Goal: Transaction & Acquisition: Purchase product/service

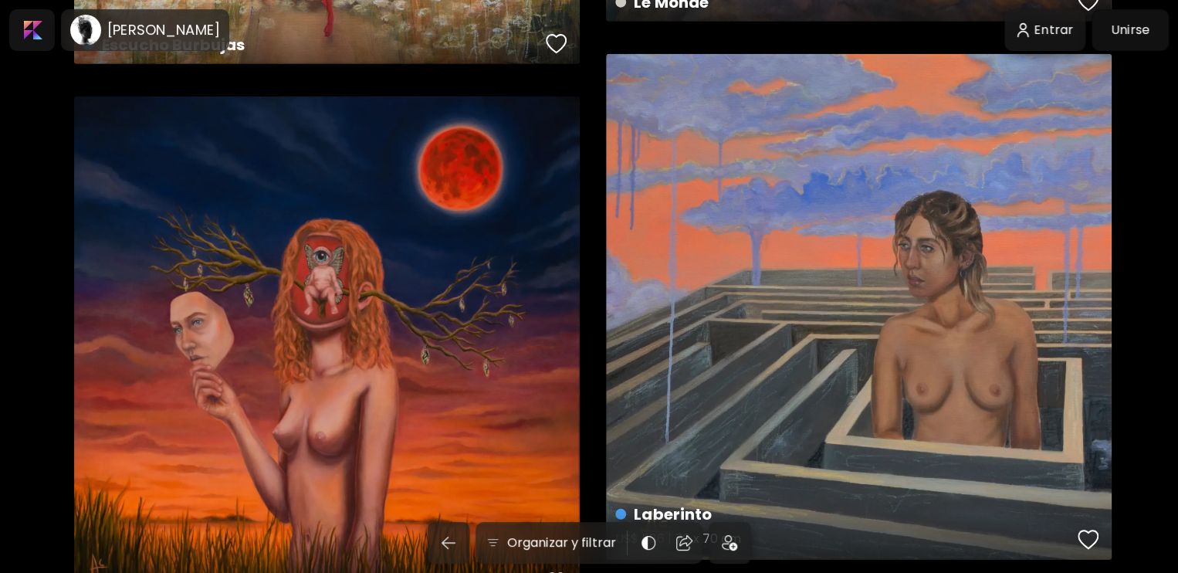
scroll to position [2027, 0]
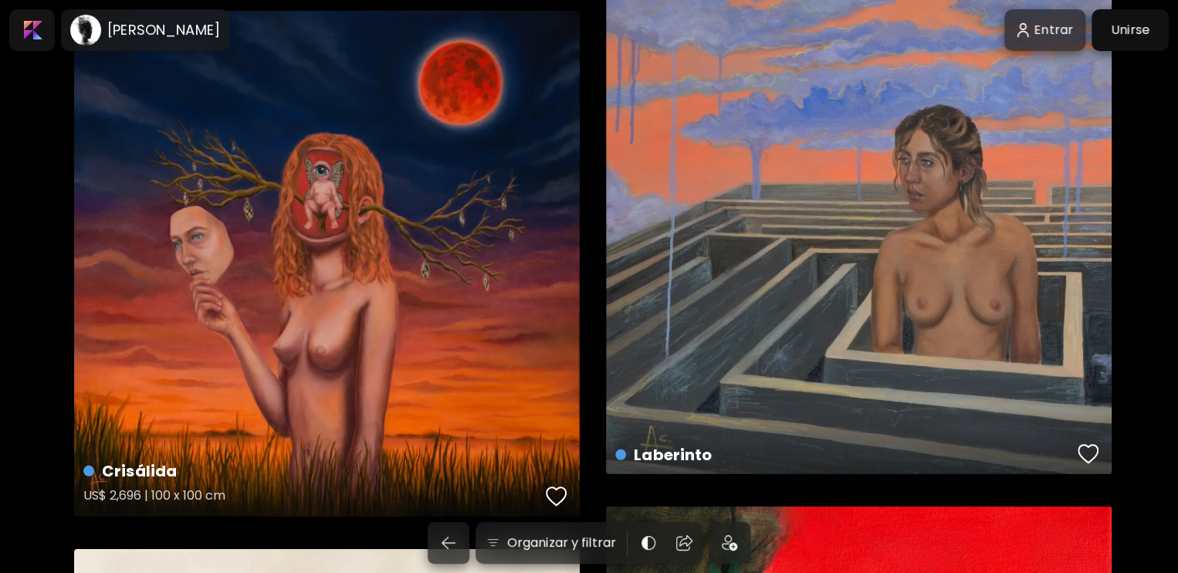
click at [362, 322] on div "Crisálida US$ 2,696 | 100 x 100 cm" at bounding box center [327, 264] width 506 height 506
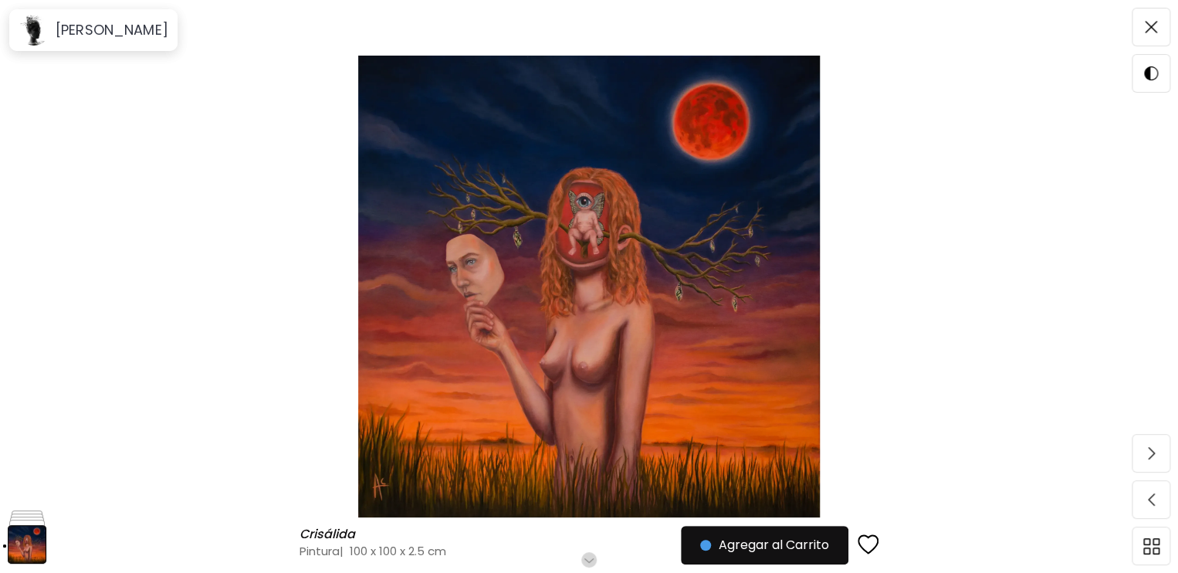
scroll to position [176, 0]
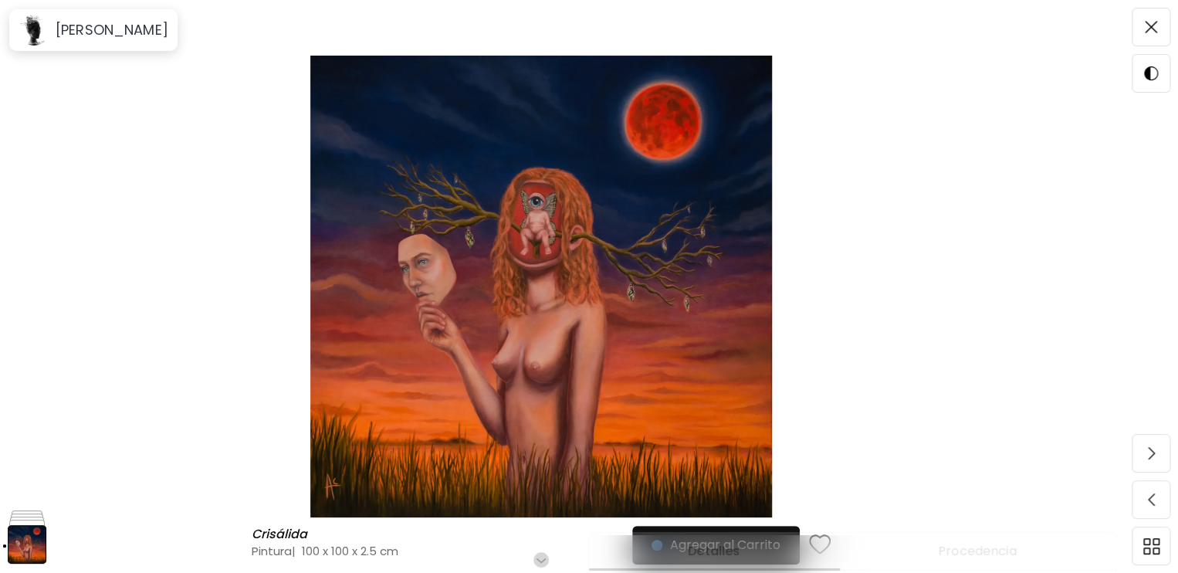
click at [750, 538] on button "Detalles" at bounding box center [714, 552] width 250 height 38
click at [750, 536] on button "Detalles" at bounding box center [714, 552] width 250 height 38
click at [1159, 22] on span at bounding box center [1151, 27] width 32 height 32
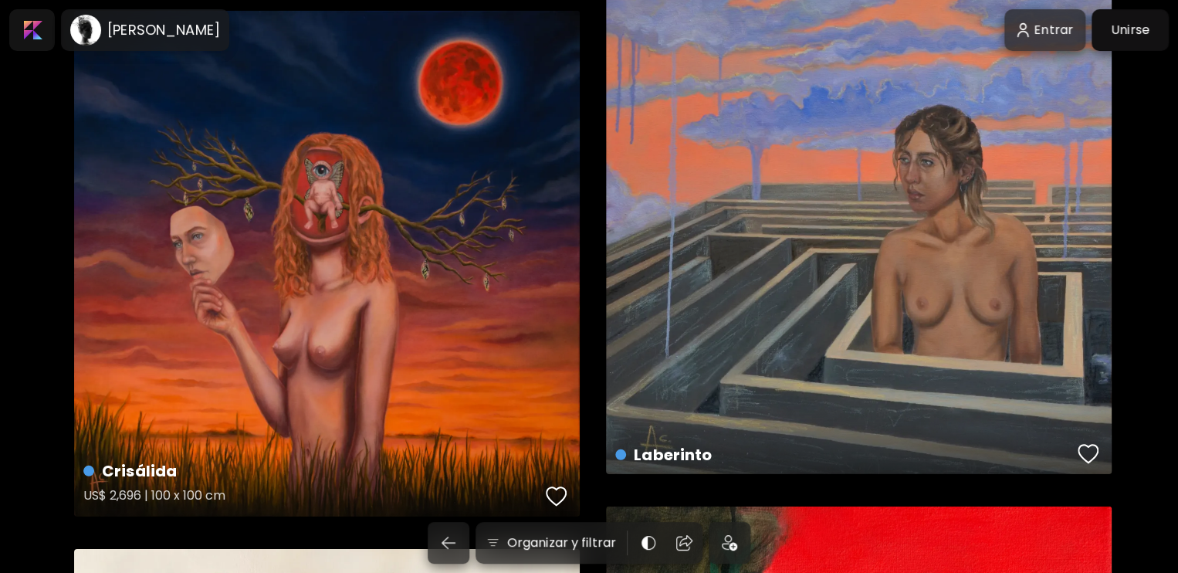
click at [366, 399] on div "Crisálida US$ 2,696 | 100 x 100 cm" at bounding box center [327, 264] width 506 height 506
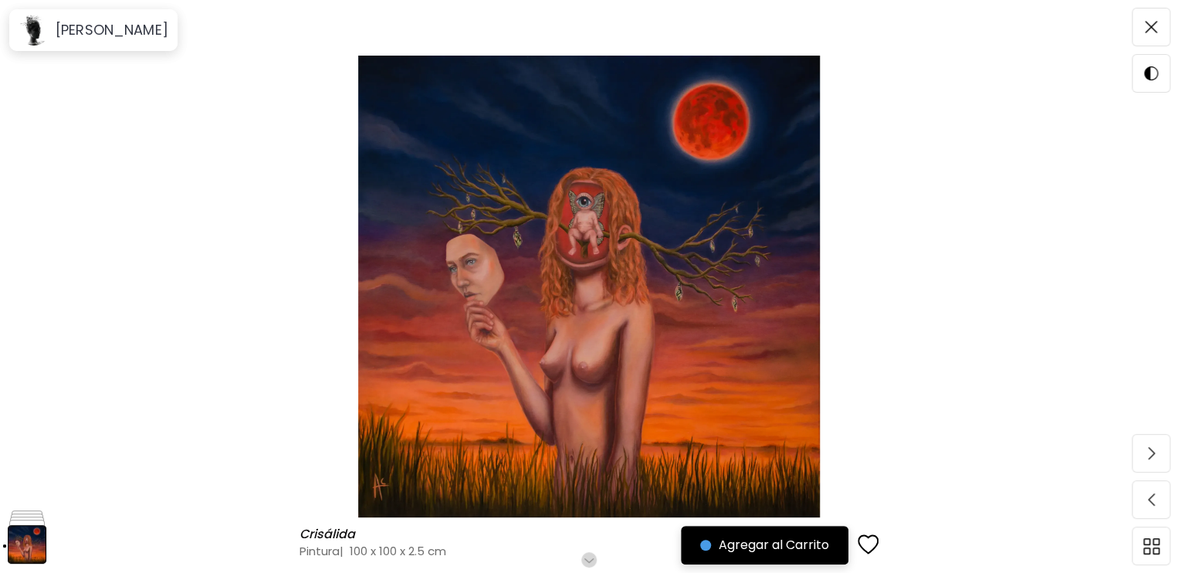
click at [756, 552] on span "Agregar al Carrito" at bounding box center [764, 545] width 129 height 19
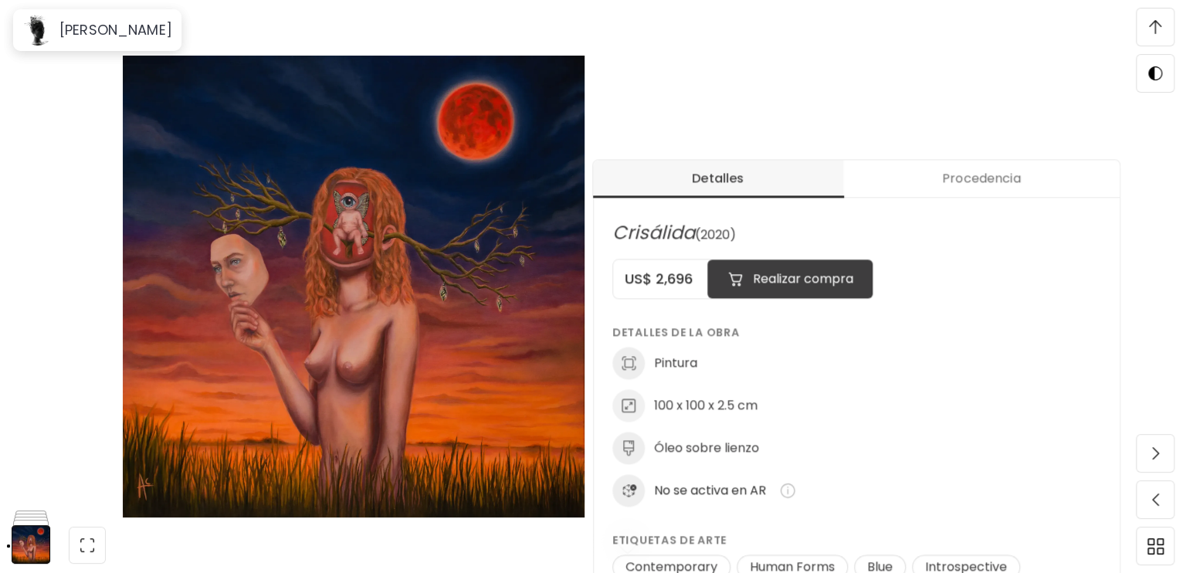
scroll to position [623, 0]
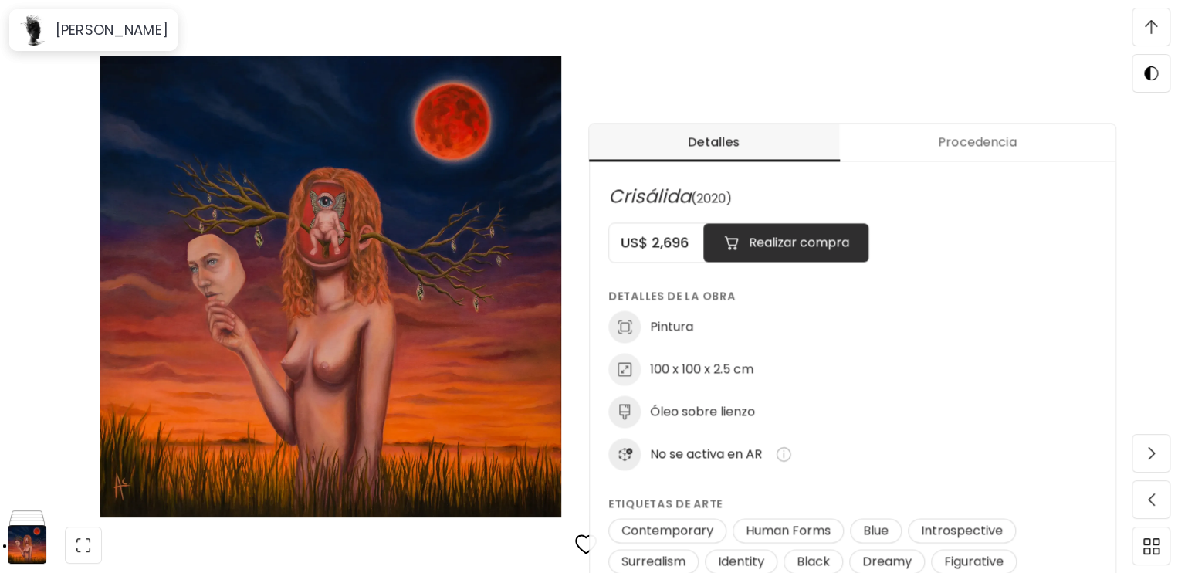
click at [486, 502] on img at bounding box center [331, 287] width 532 height 462
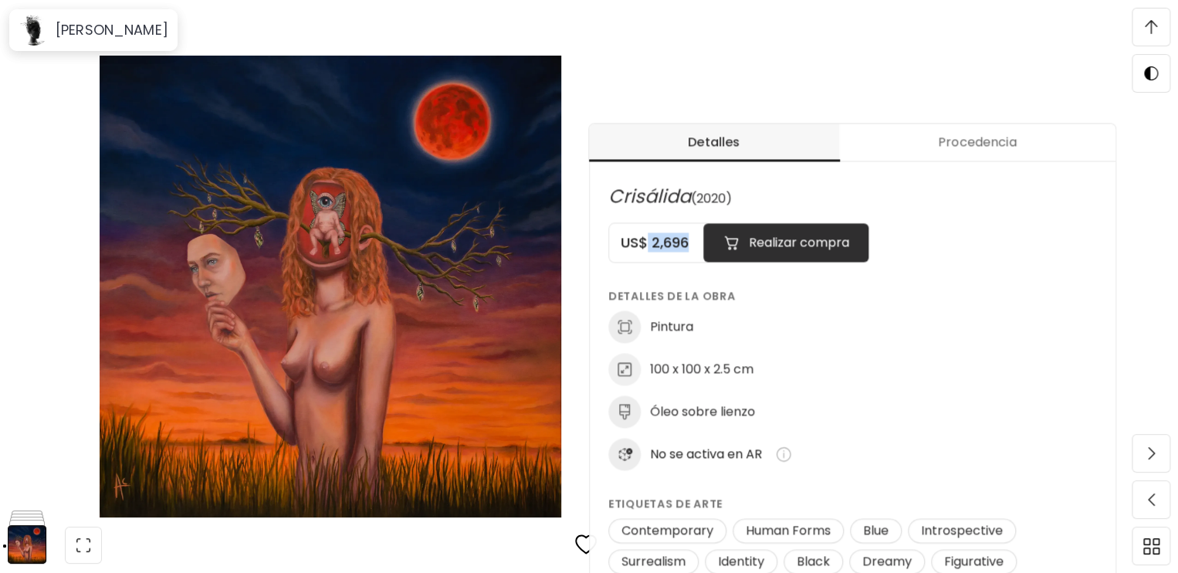
drag, startPoint x: 648, startPoint y: 245, endPoint x: 693, endPoint y: 244, distance: 45.6
click at [693, 244] on h5 "US$ 2,696" at bounding box center [656, 242] width 94 height 19
click at [230, 238] on img at bounding box center [331, 287] width 532 height 462
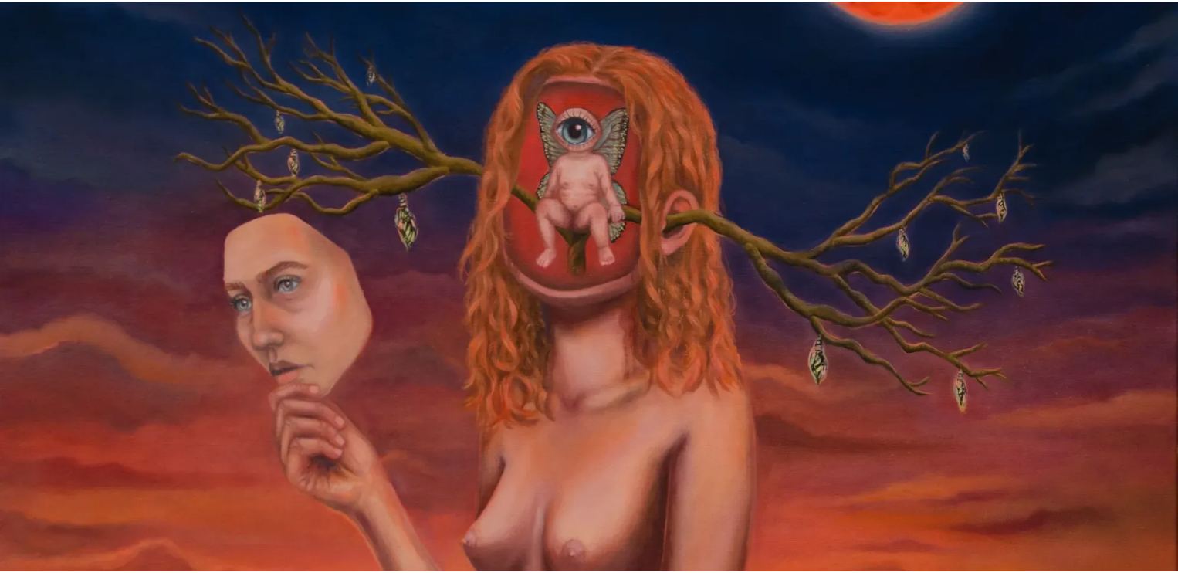
scroll to position [241, 0]
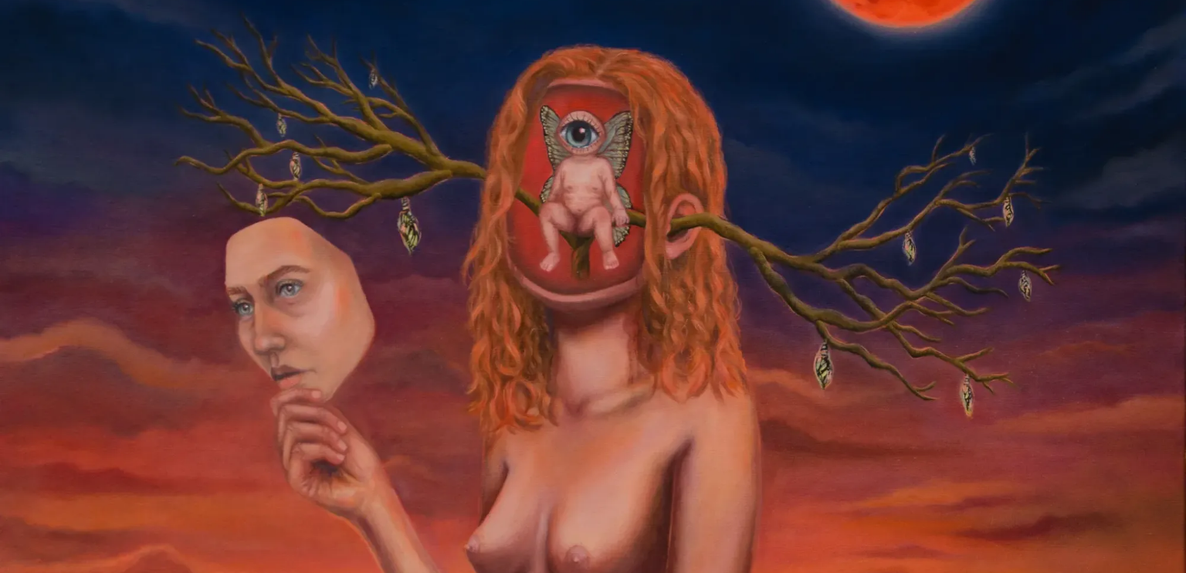
click at [491, 382] on img at bounding box center [593, 352] width 1186 height 1186
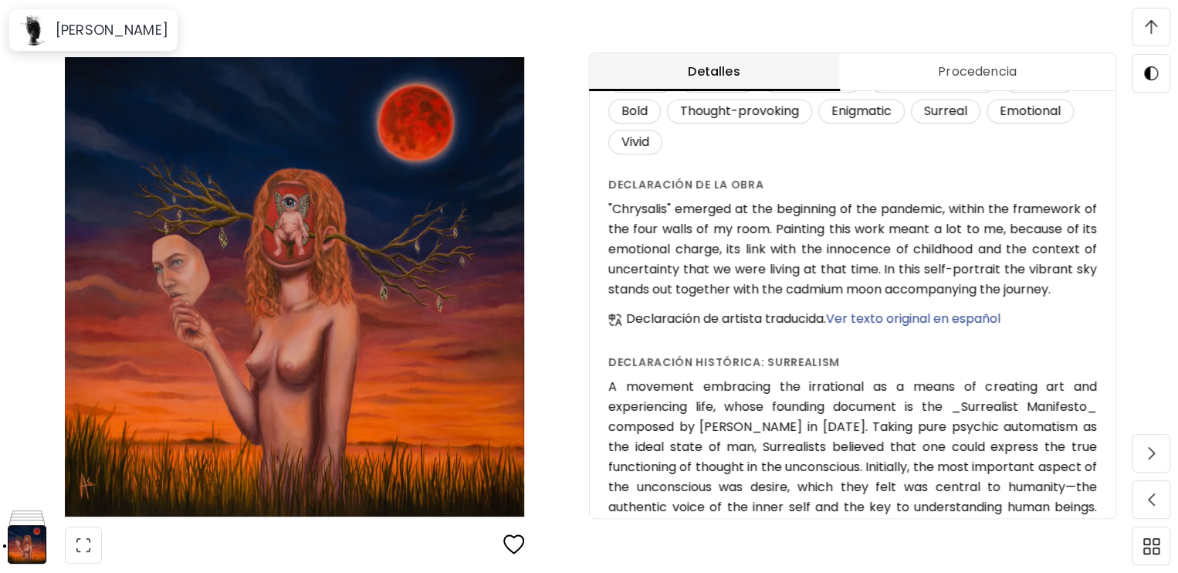
scroll to position [0, 0]
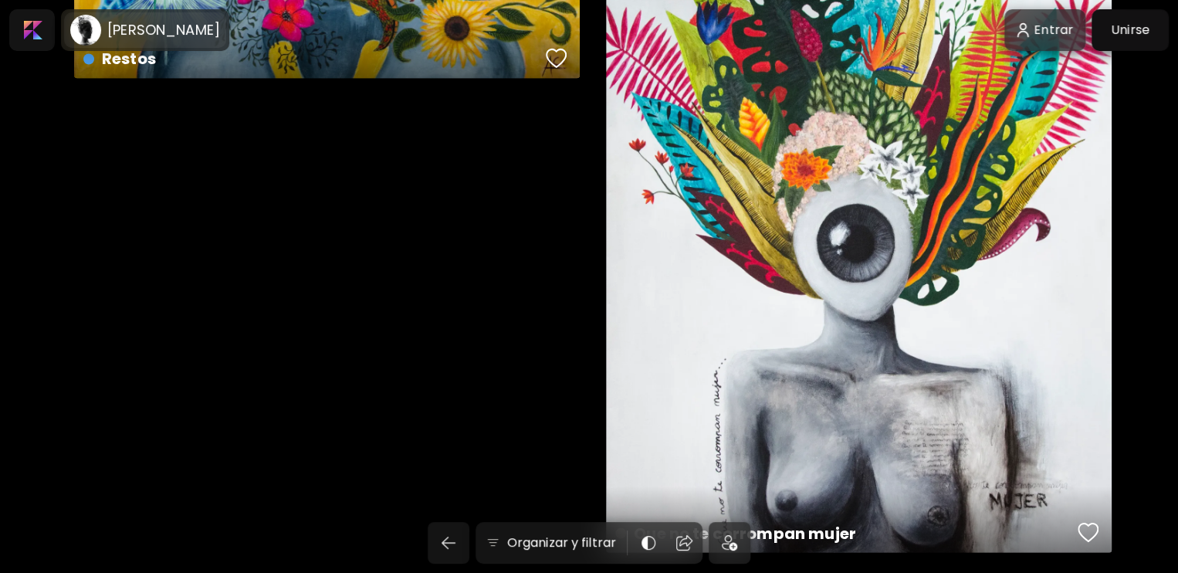
scroll to position [4236, 0]
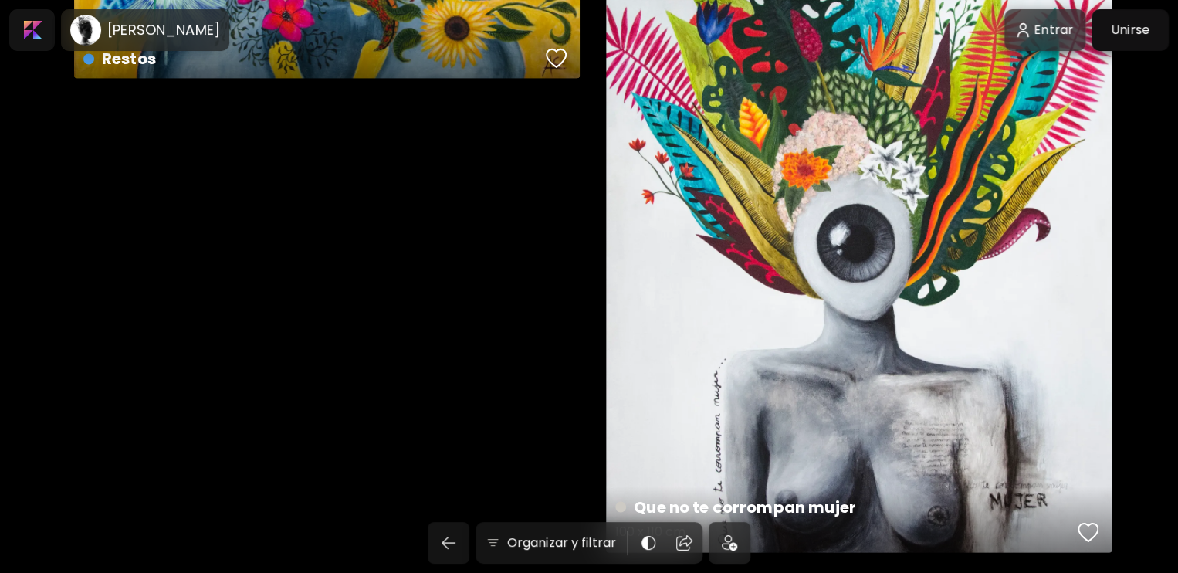
click at [755, 193] on div "Que no te corrompan mujer 100 x 110 cm" at bounding box center [859, 271] width 506 height 562
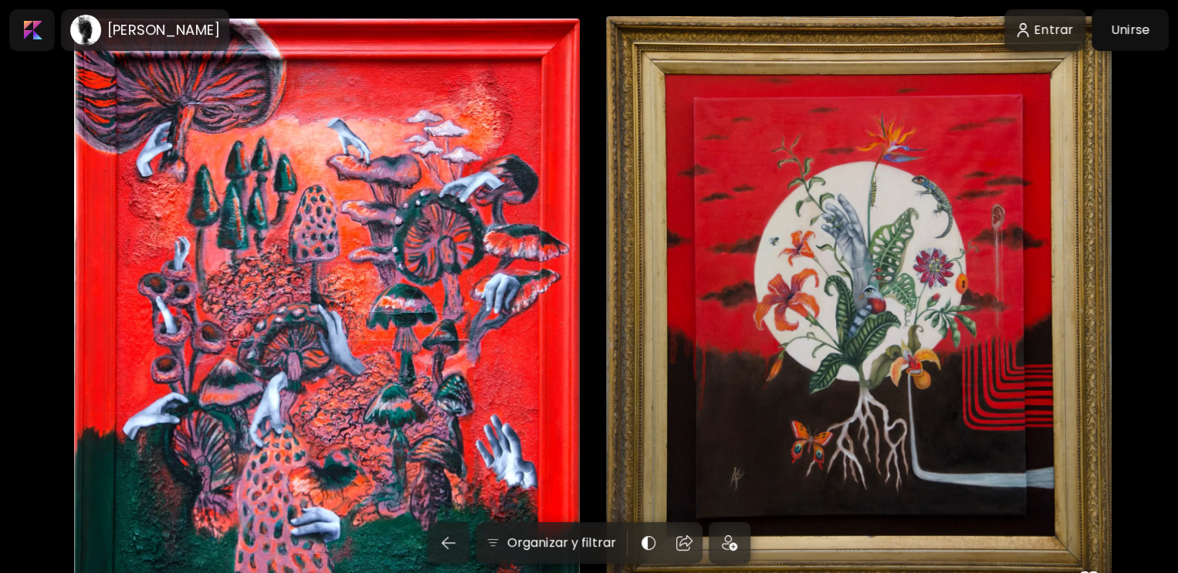
scroll to position [3059, 0]
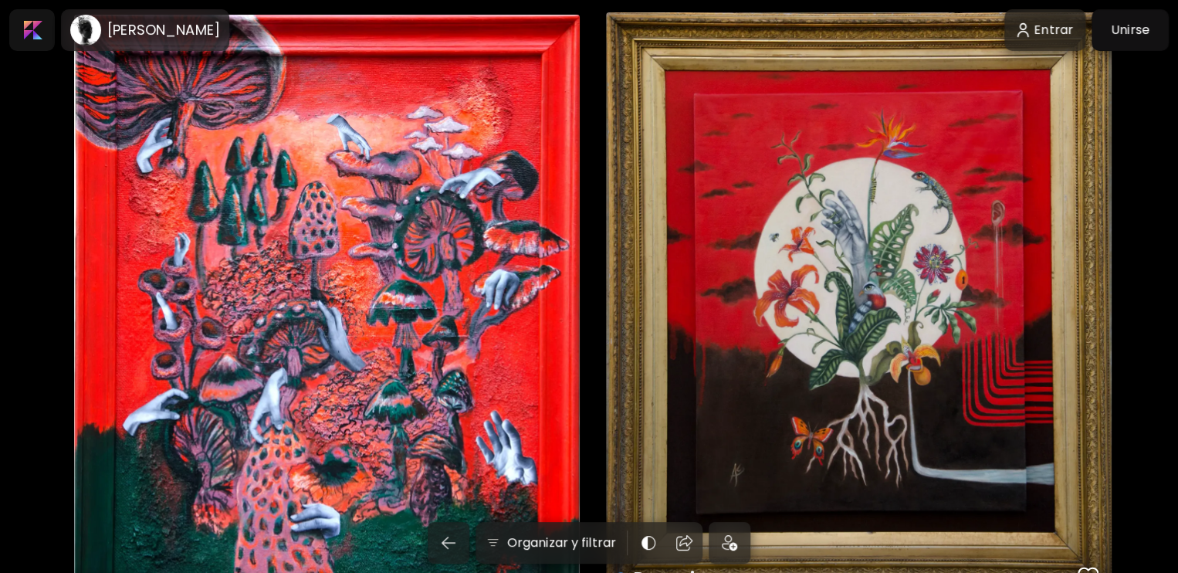
click at [376, 271] on div "Multiverso Fungi disponible | 40 x 60 cm" at bounding box center [327, 323] width 506 height 617
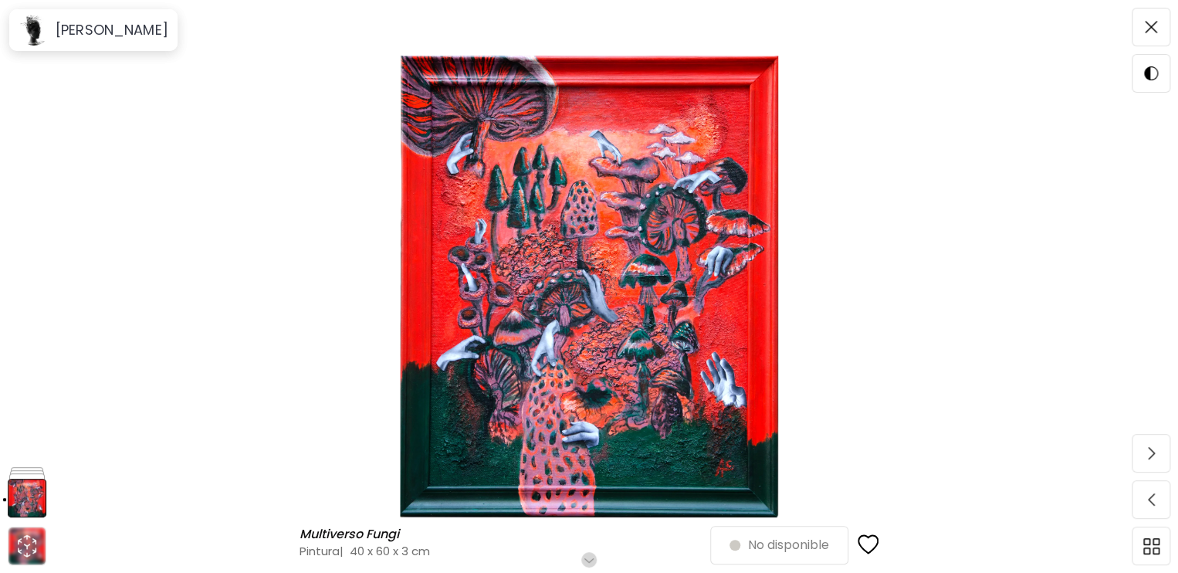
click at [616, 249] on img at bounding box center [589, 287] width 1048 height 462
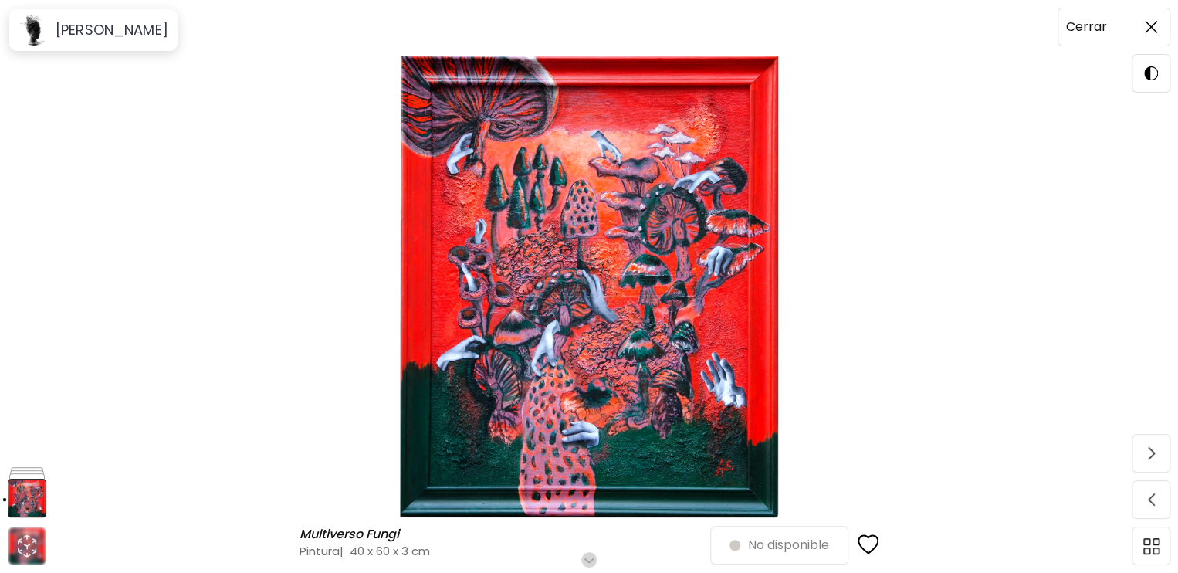
click at [1162, 29] on span at bounding box center [1151, 27] width 32 height 32
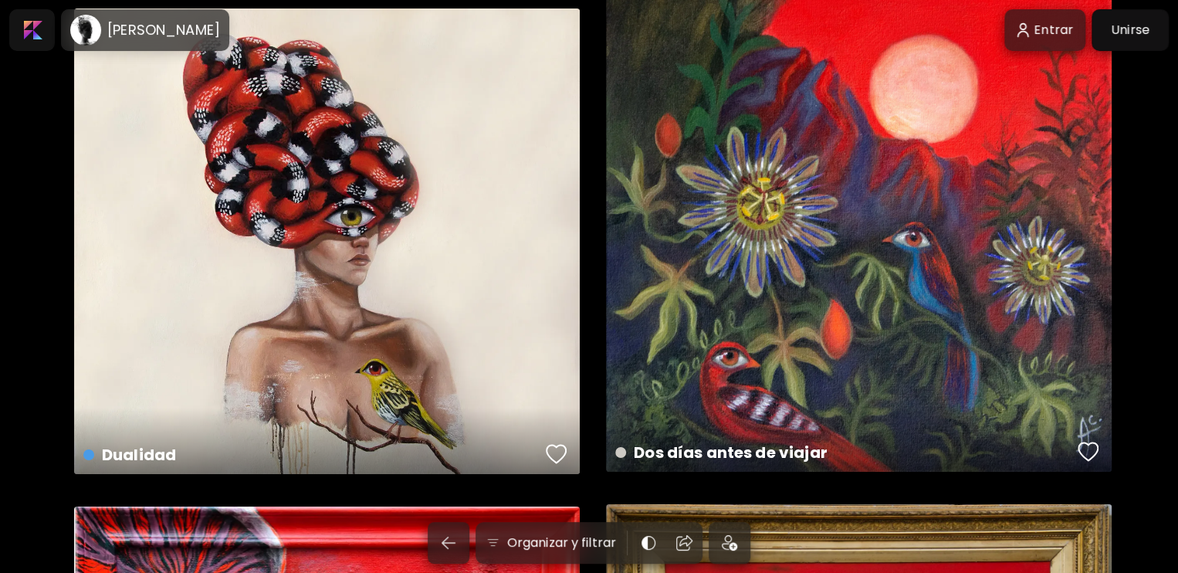
scroll to position [2566, 0]
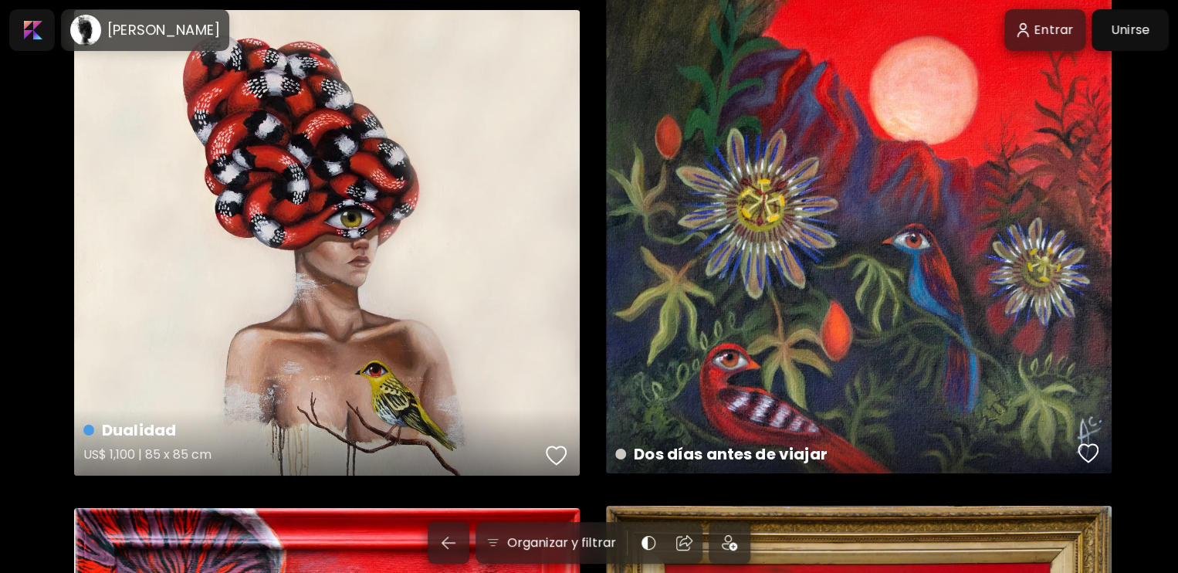
click at [483, 257] on div "Dualidad US$ 1,100 | 85 x 85 cm" at bounding box center [327, 242] width 506 height 465
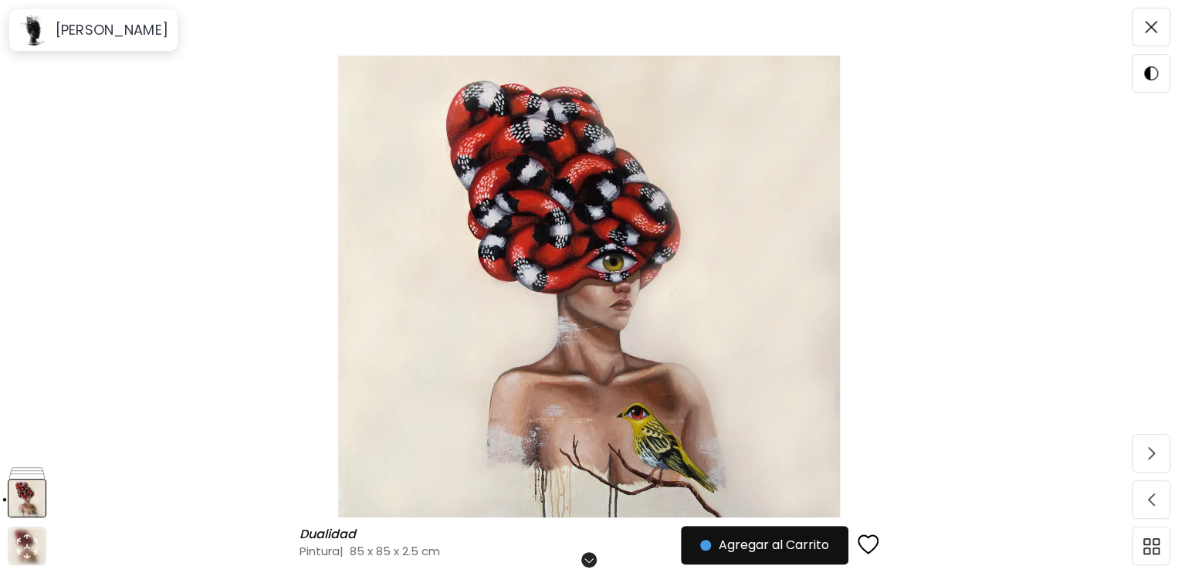
click at [595, 259] on img at bounding box center [589, 287] width 1048 height 462
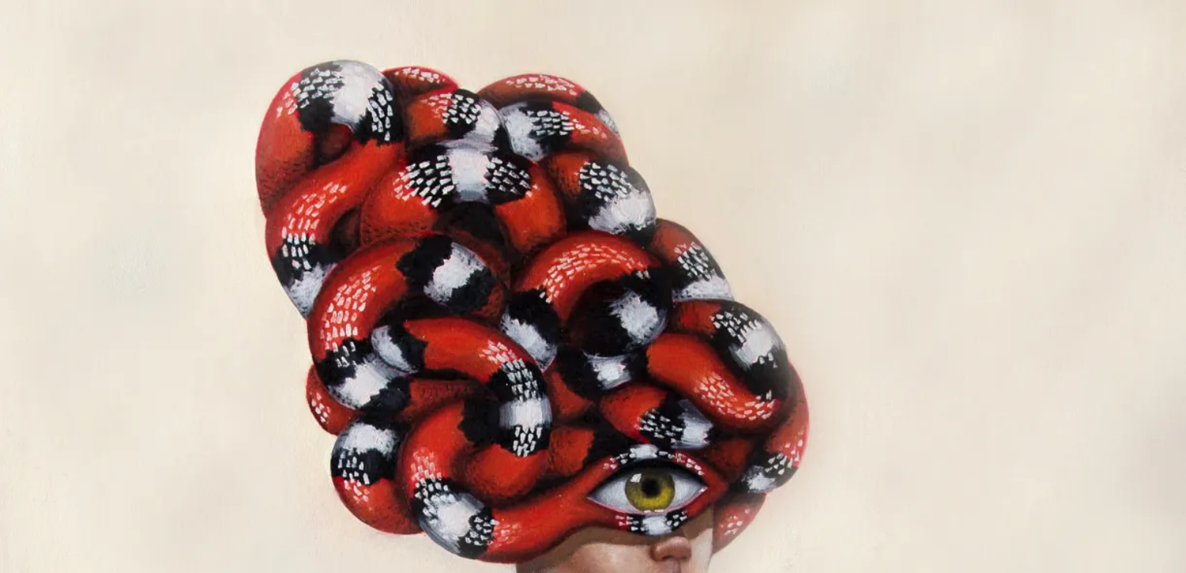
click at [749, 83] on img at bounding box center [593, 546] width 1186 height 1092
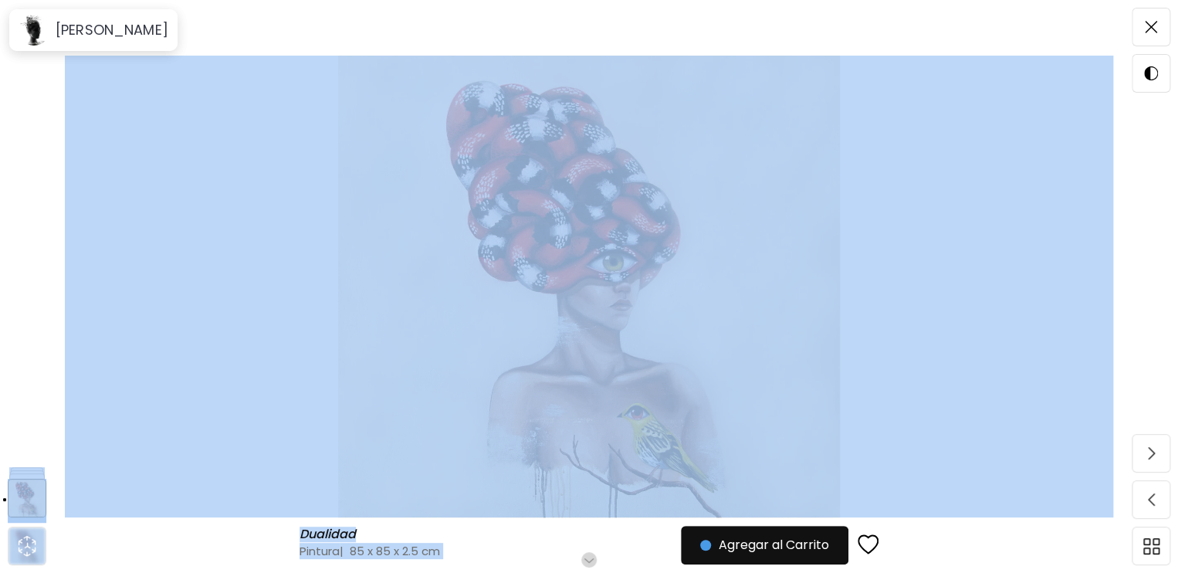
drag, startPoint x: 1168, startPoint y: 21, endPoint x: 964, endPoint y: 167, distance: 251.1
click at [964, 167] on div "Dualidad Dualidad Pintura | 85 x 85 x 2.5 cm Desplázate para ver más Agregar al…" at bounding box center [589, 286] width 1178 height 573
click at [966, 168] on img at bounding box center [589, 287] width 1048 height 462
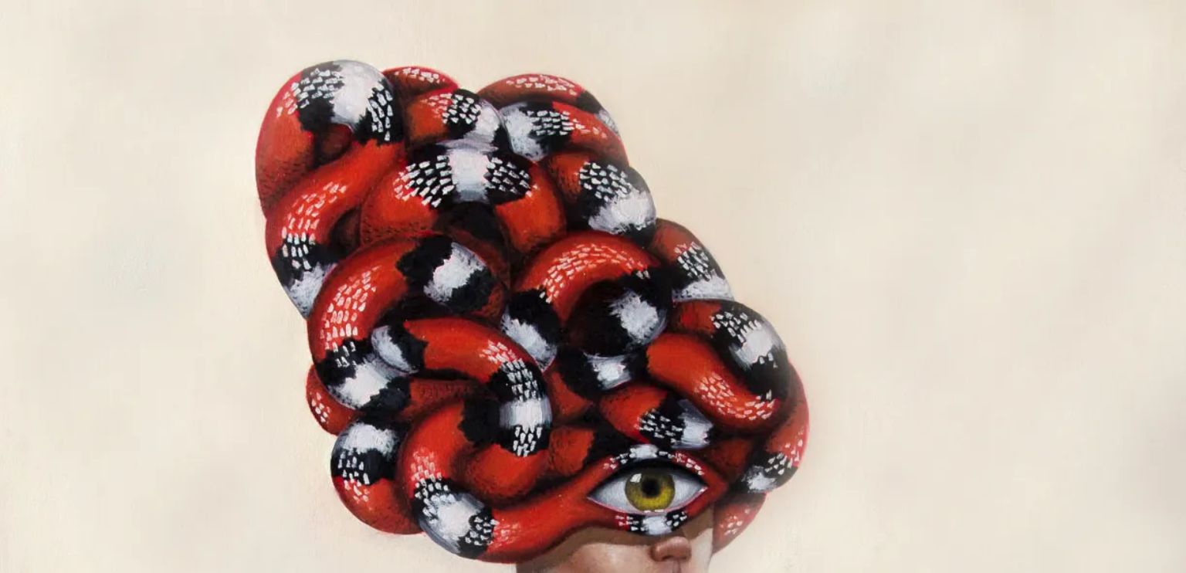
click at [824, 191] on img at bounding box center [593, 546] width 1186 height 1092
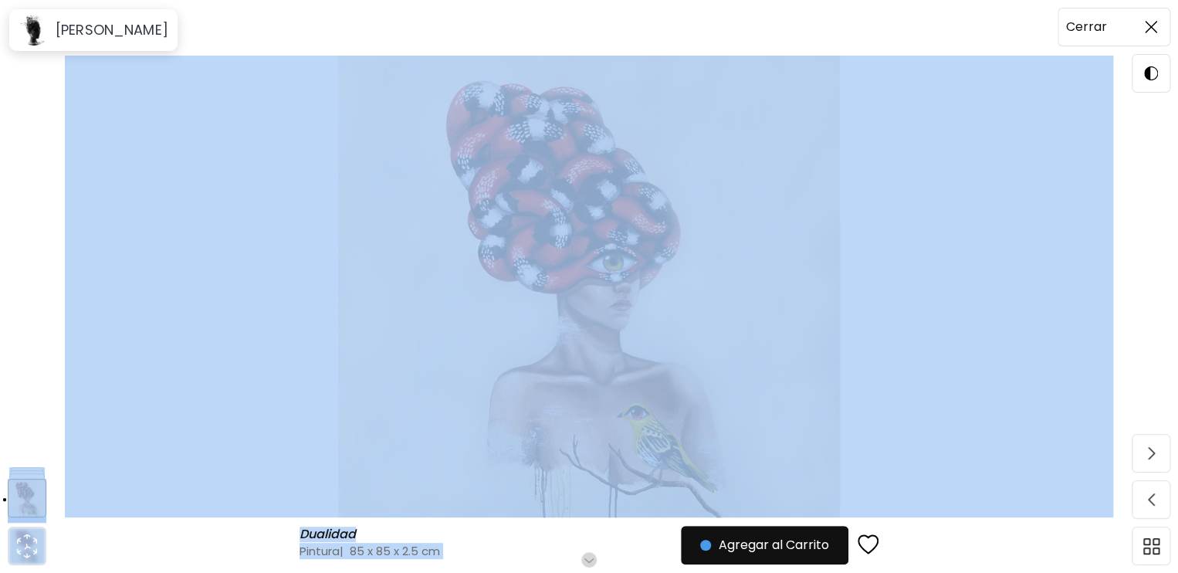
click at [1139, 30] on span at bounding box center [1151, 27] width 32 height 32
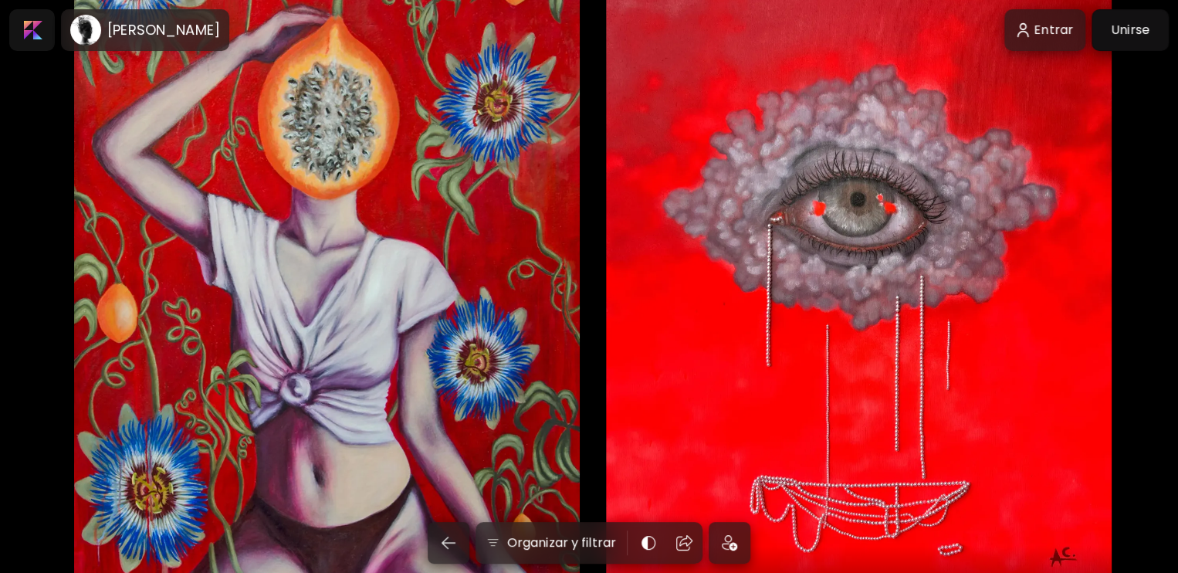
scroll to position [814, 0]
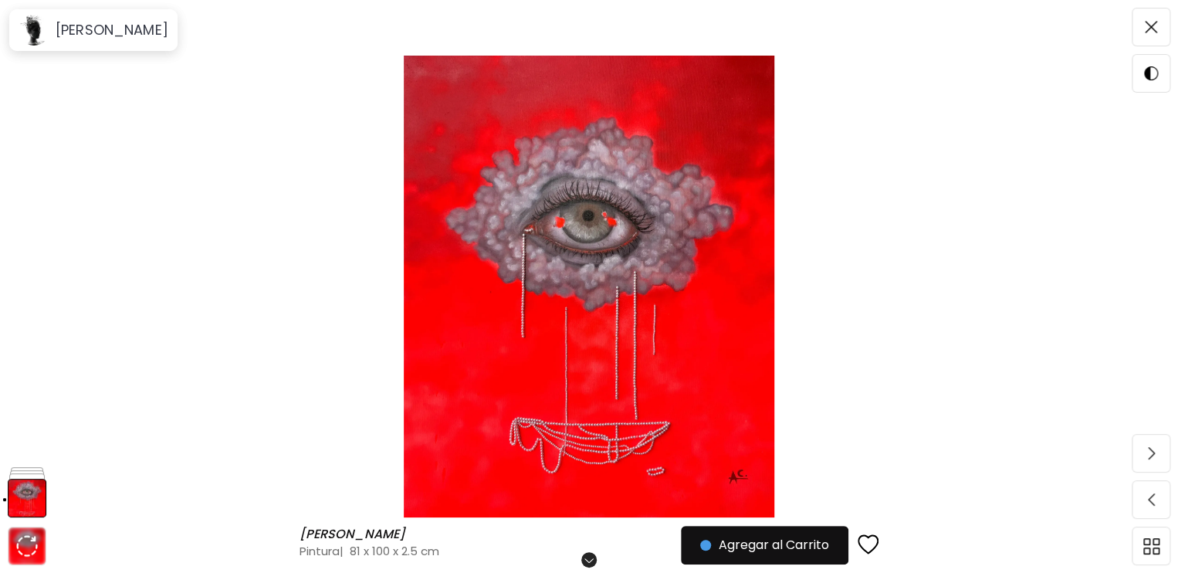
click at [537, 205] on img at bounding box center [589, 287] width 1048 height 462
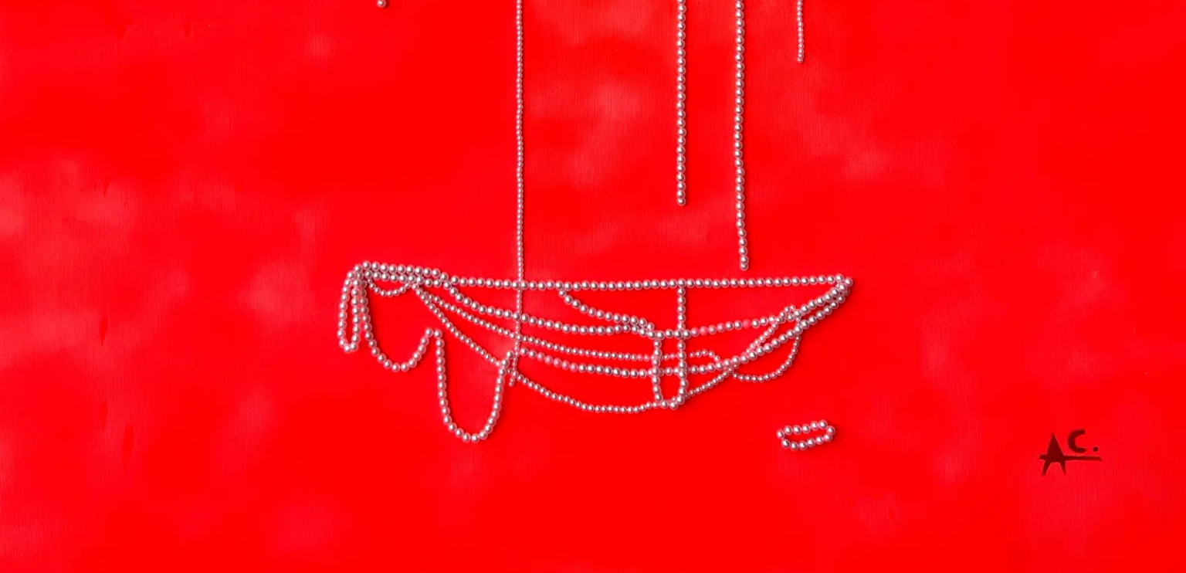
scroll to position [895, 0]
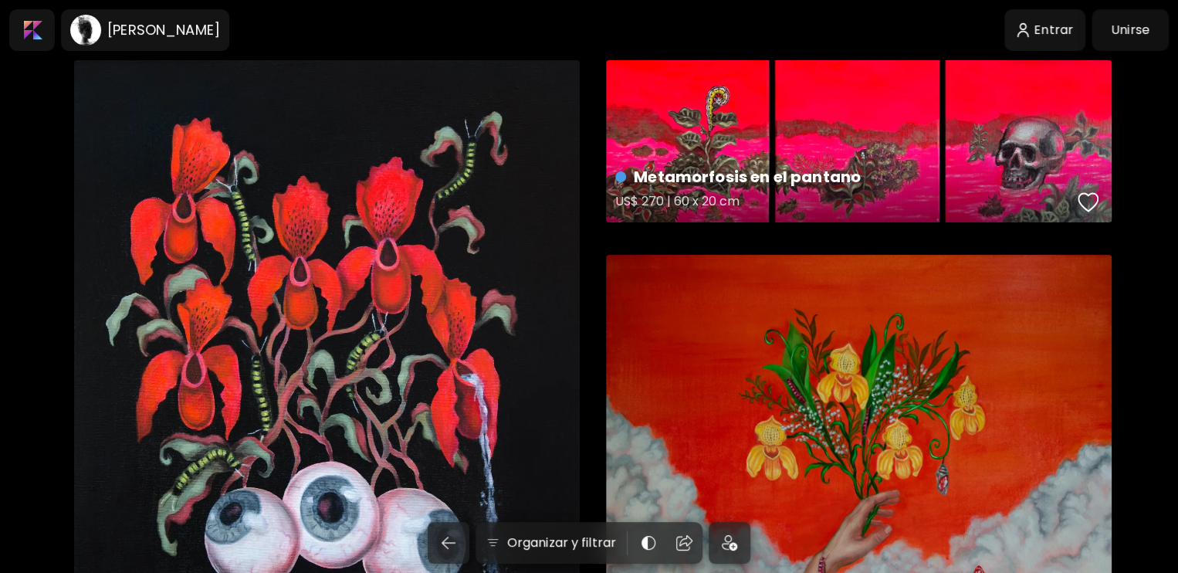
click at [1034, 133] on div "Metamorfosis en el pantano US$ 270 | 60 x 20 cm" at bounding box center [859, 141] width 506 height 162
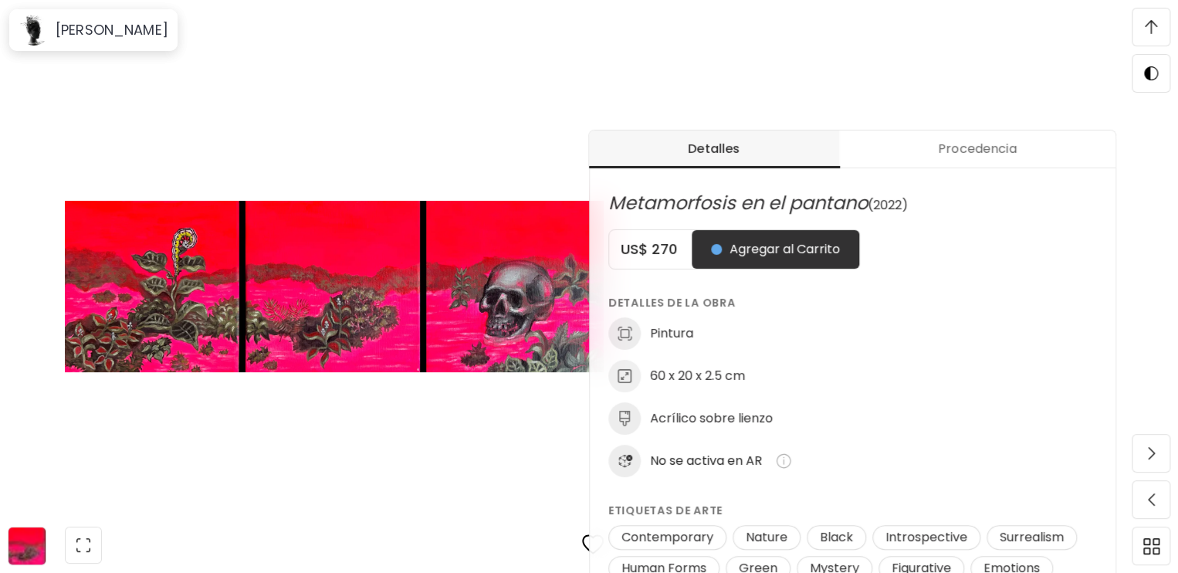
scroll to position [568, 0]
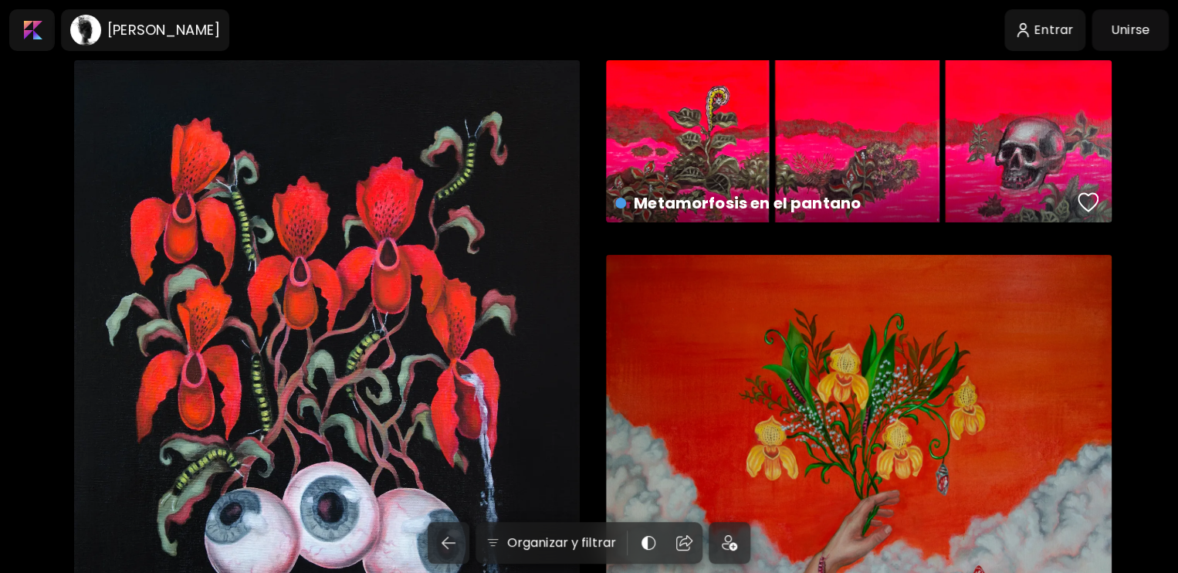
click at [859, 332] on div "La ceremonia de las Orquídeas disponible | 80 x 80 inch" at bounding box center [859, 508] width 506 height 506
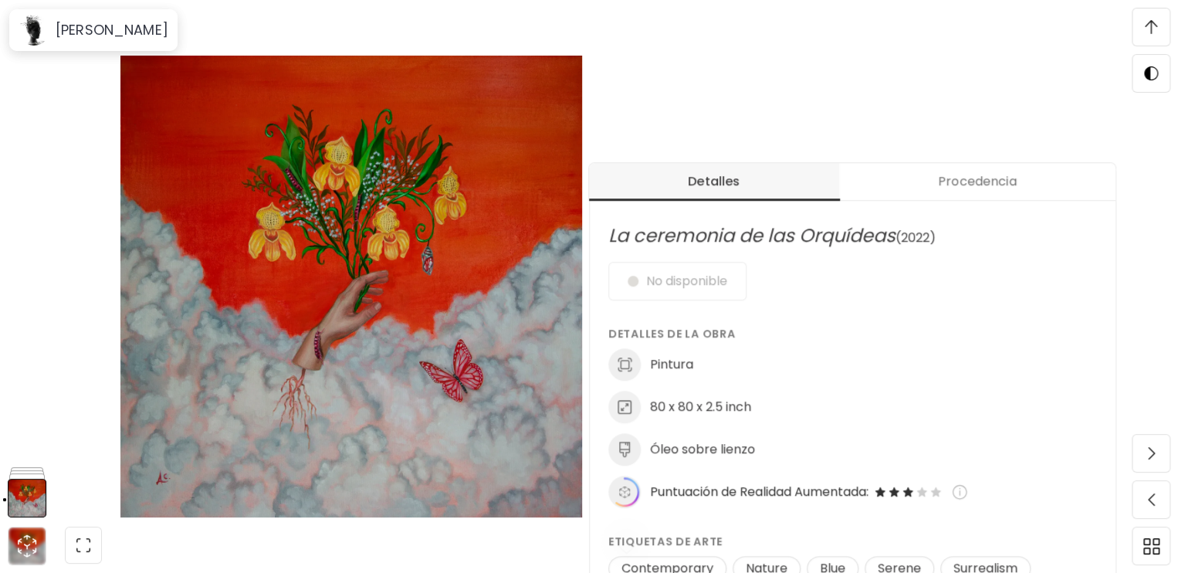
scroll to position [518, 0]
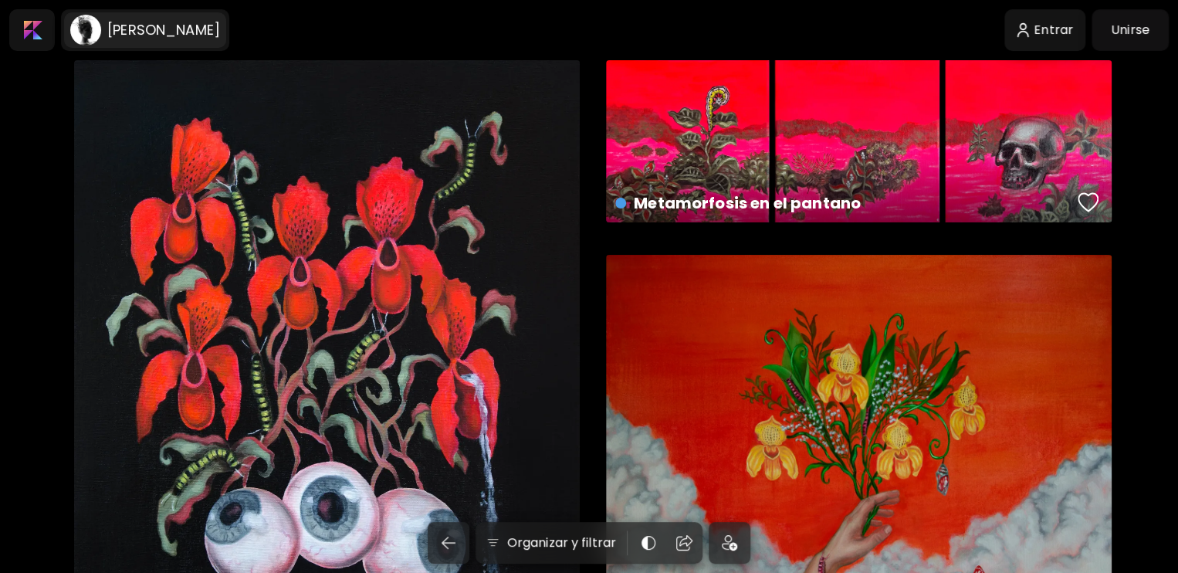
click at [99, 29] on image at bounding box center [85, 30] width 31 height 31
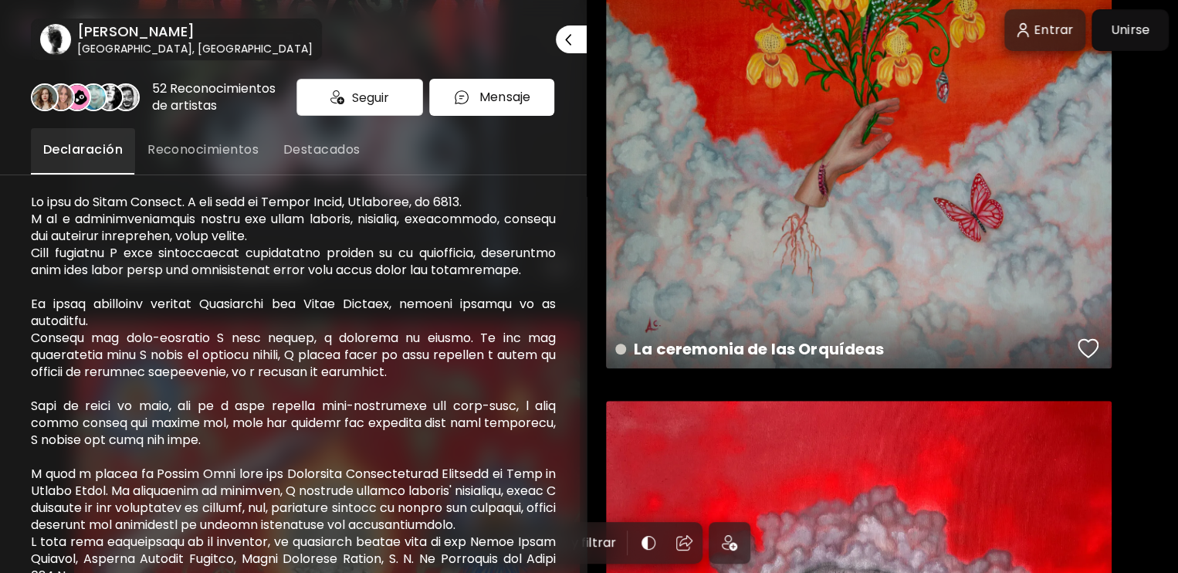
click at [232, 131] on button "Reconocimientos" at bounding box center [203, 151] width 136 height 46
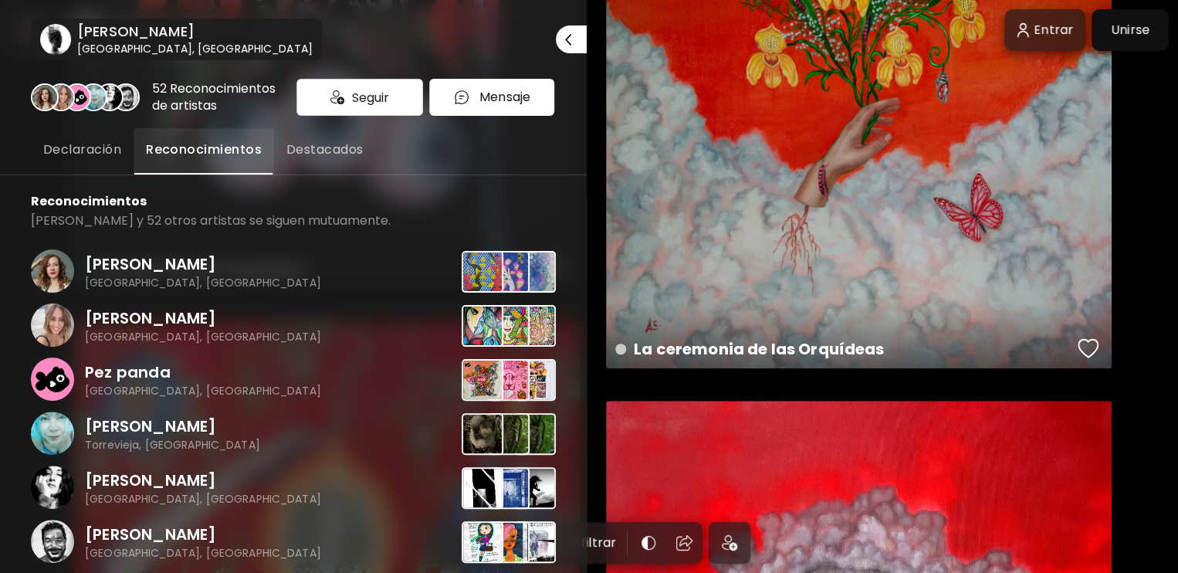
click at [314, 156] on span "Destacados" at bounding box center [324, 149] width 77 height 19
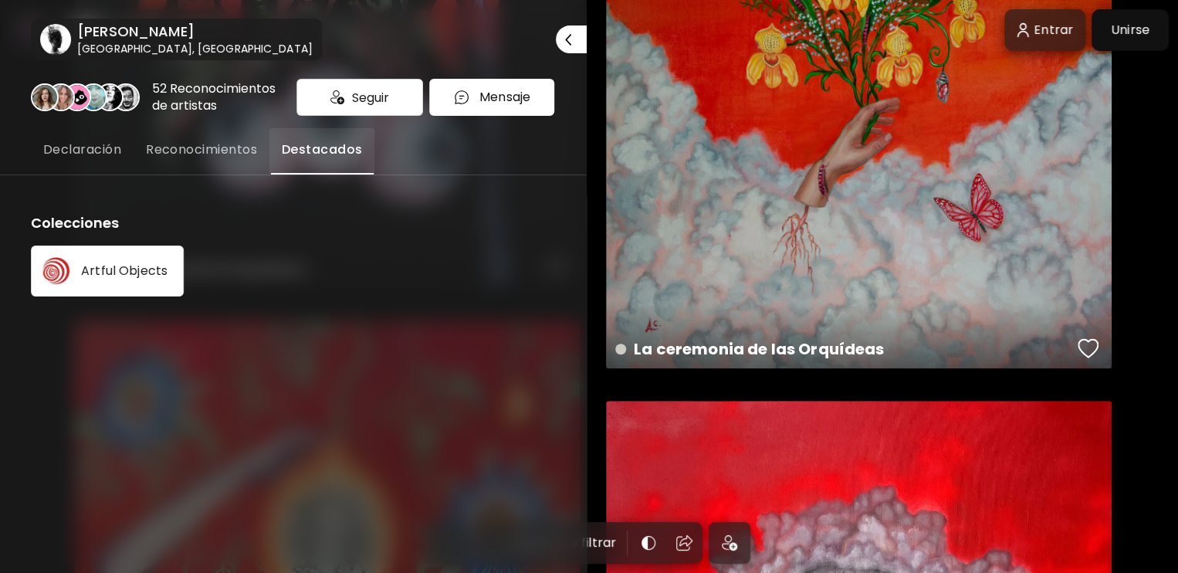
click at [116, 147] on span "Declaración" at bounding box center [82, 149] width 78 height 19
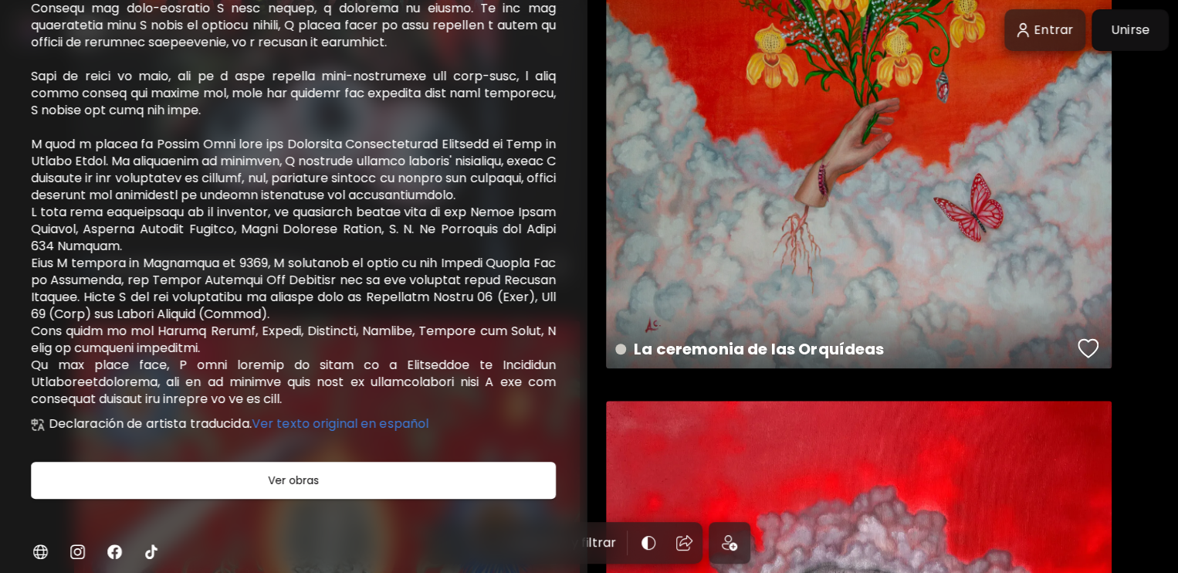
scroll to position [511, 0]
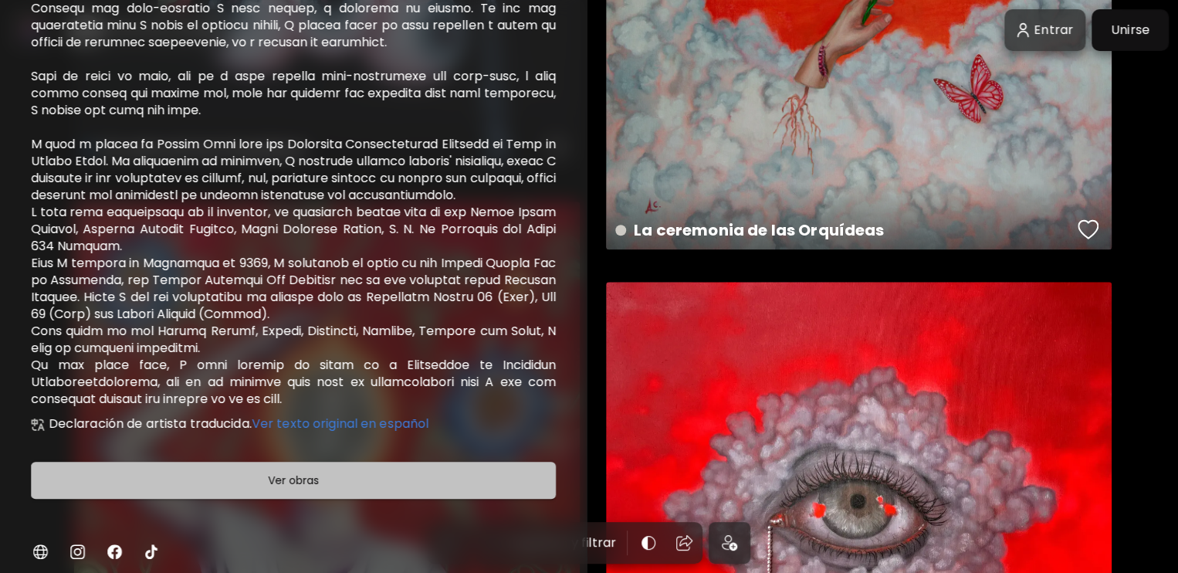
click at [309, 479] on h6 "Ver obras" at bounding box center [293, 480] width 51 height 19
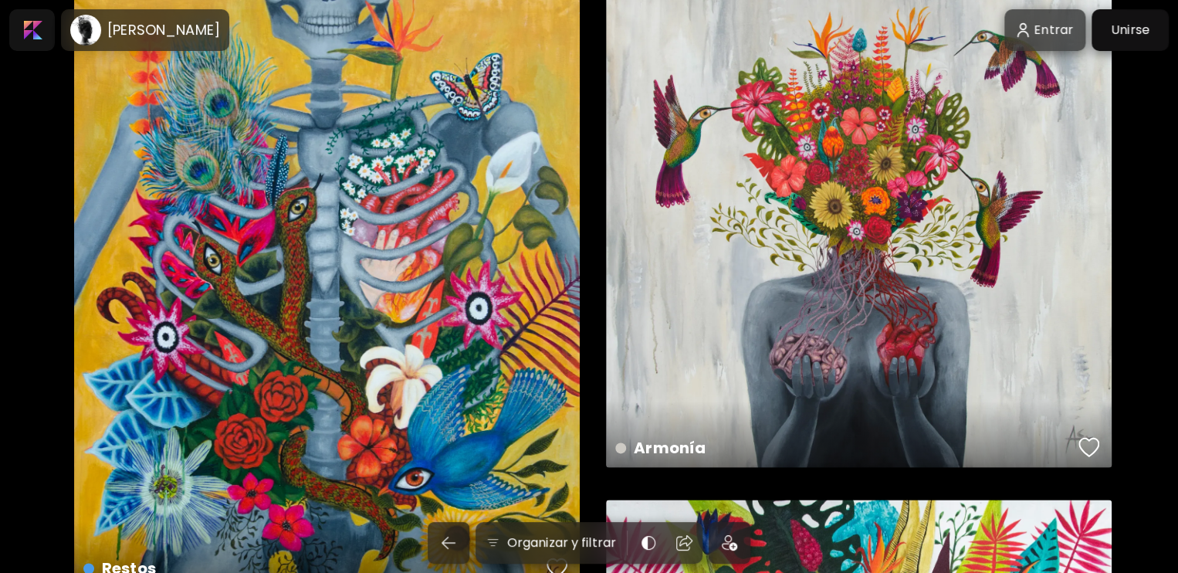
scroll to position [3751, 0]
